Goal: Complete application form

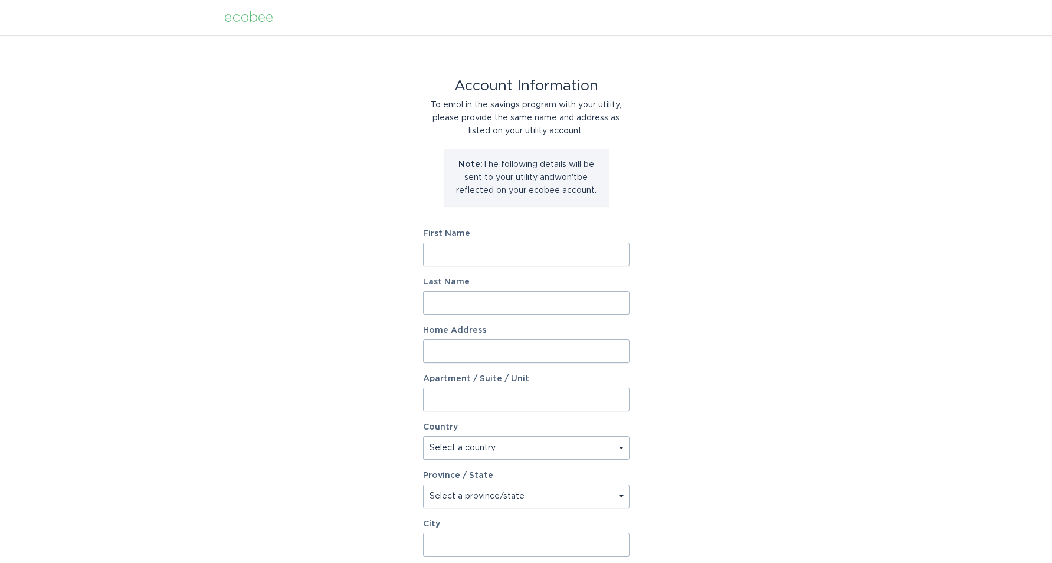
click at [506, 258] on input "First Name" at bounding box center [526, 255] width 207 height 24
type input "[PERSON_NAME]"
type input "[STREET_ADDRESS]"
select select "US"
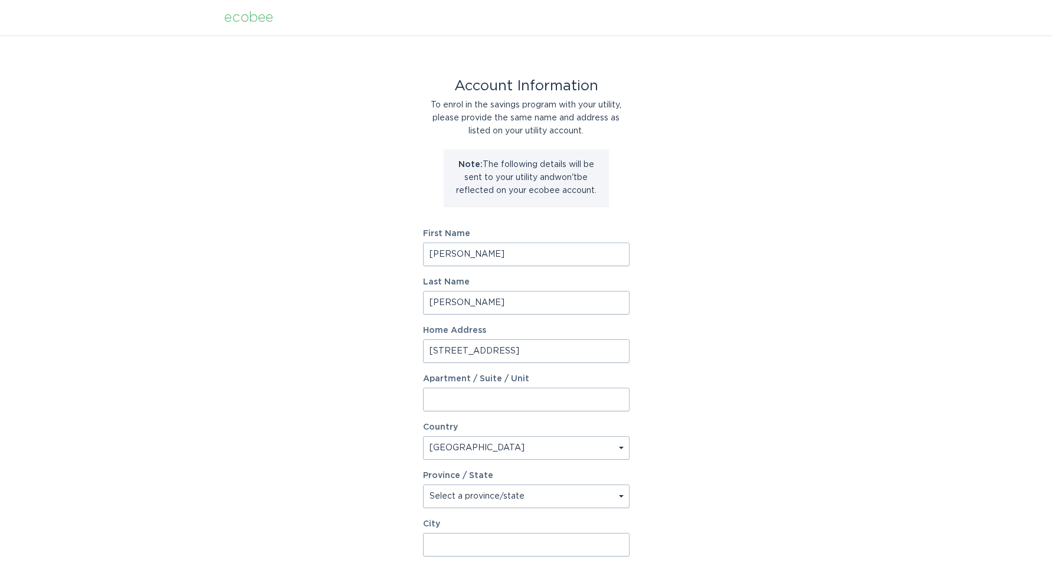
select select "CA"
type input "Fullerton"
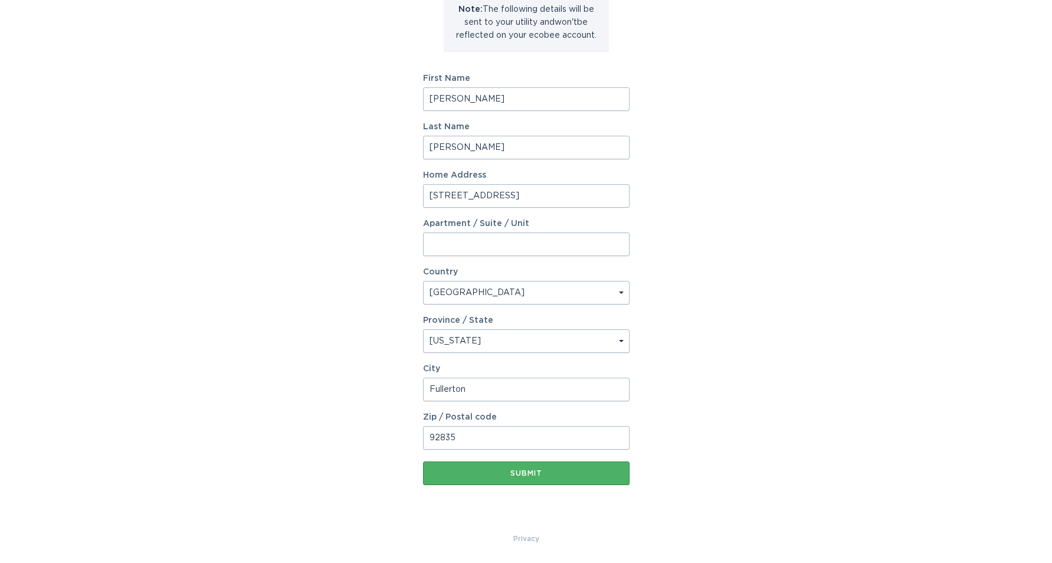
type input "92835"
click at [540, 473] on div "Submit" at bounding box center [526, 473] width 195 height 7
